Goal: Task Accomplishment & Management: Manage account settings

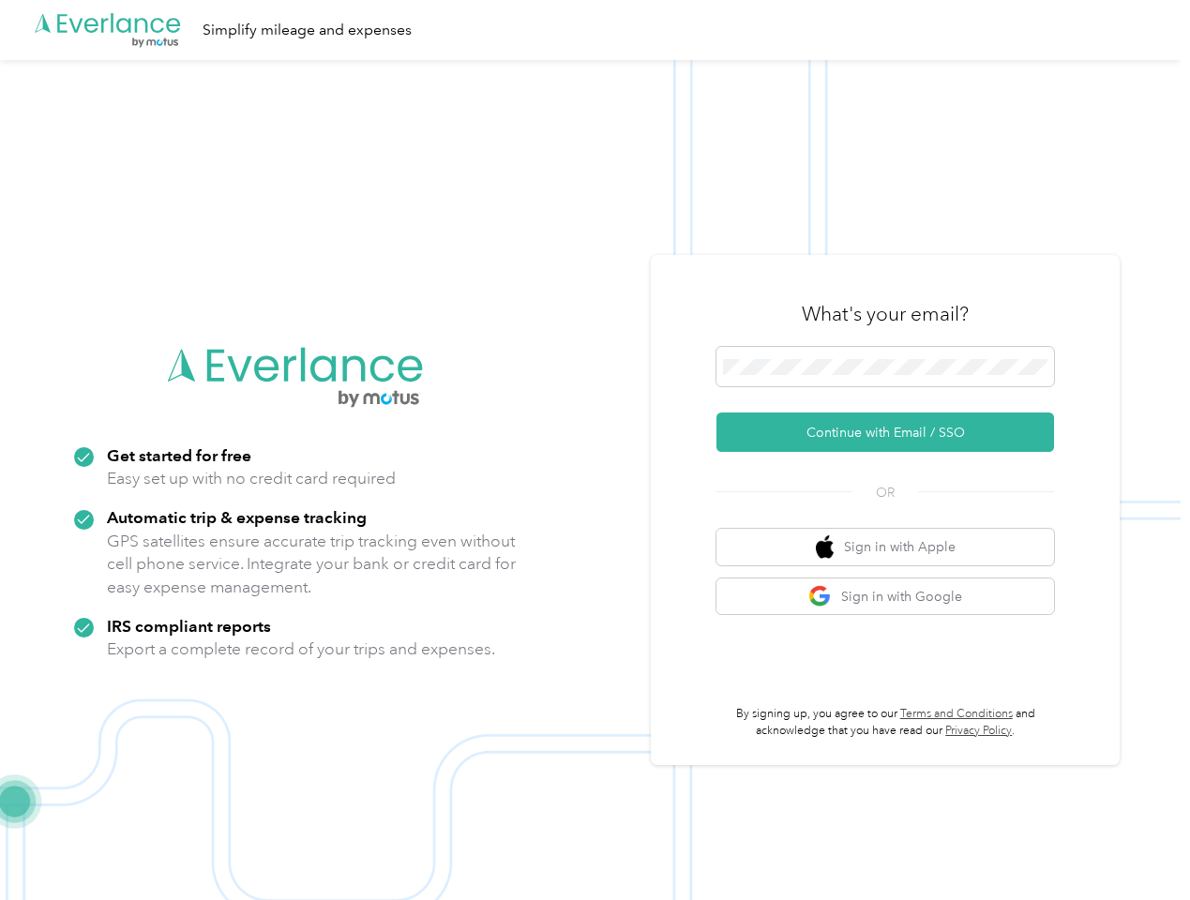
click at [595, 450] on img at bounding box center [590, 510] width 1181 height 900
click at [595, 30] on div ".cls-1 { fill: #00adee; } .cls-2 { fill: #fff; } .cls-3 { fill: #707372; } .cls…" at bounding box center [590, 30] width 1181 height 60
click at [893, 432] on button "Continue with Email / SSO" at bounding box center [886, 432] width 338 height 39
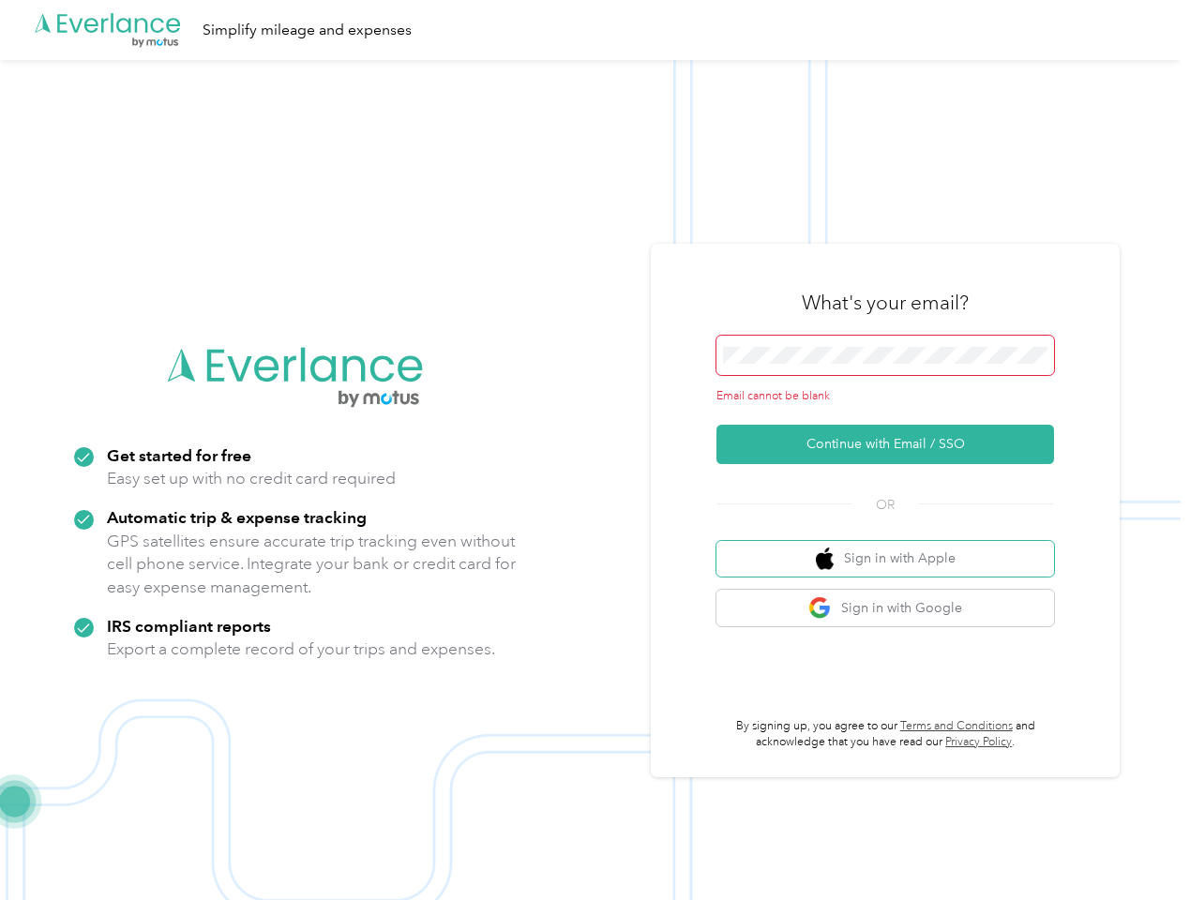
click at [893, 547] on button "Sign in with Apple" at bounding box center [886, 559] width 338 height 37
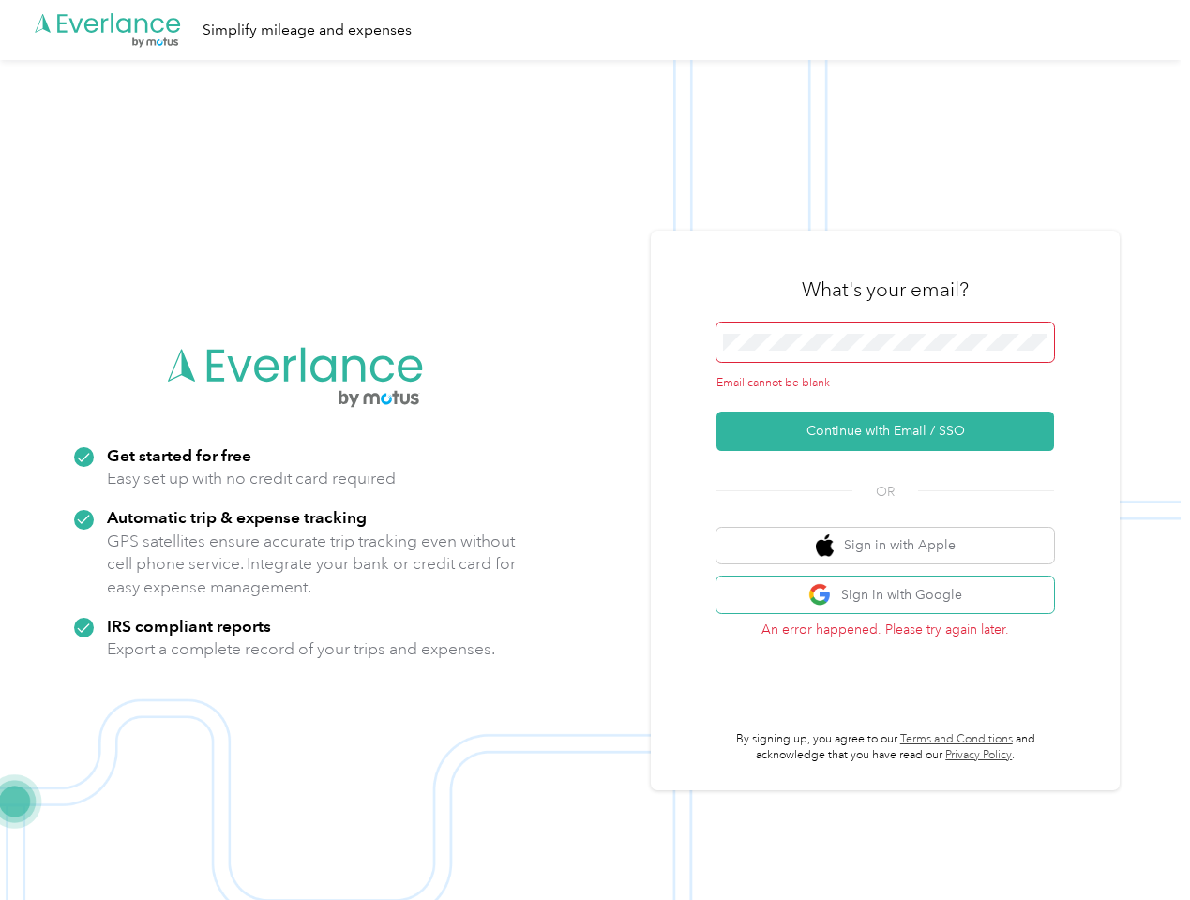
click at [893, 596] on button "Sign in with Google" at bounding box center [886, 595] width 338 height 37
